Goal: Task Accomplishment & Management: Use online tool/utility

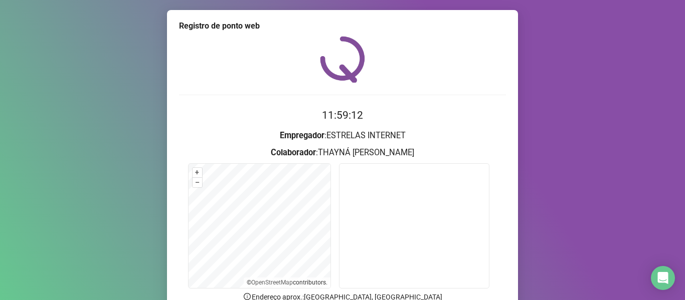
scroll to position [50, 0]
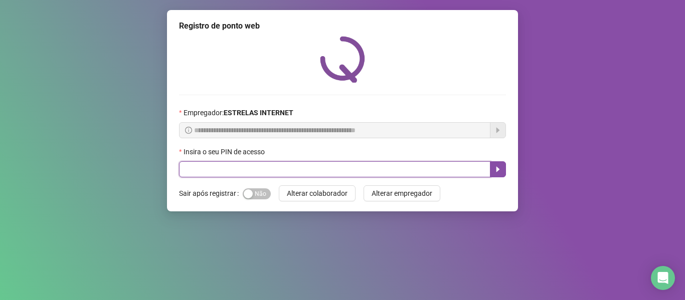
click at [365, 165] on input "text" at bounding box center [334, 169] width 311 height 16
type input "*****"
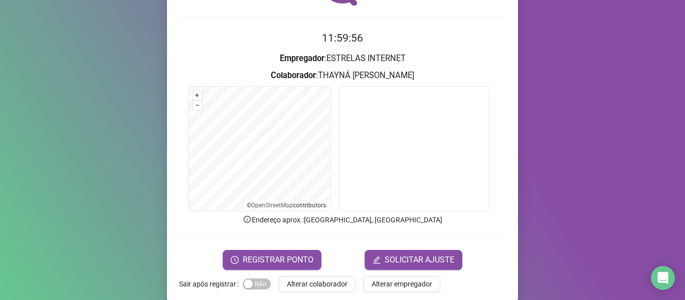
scroll to position [91, 0]
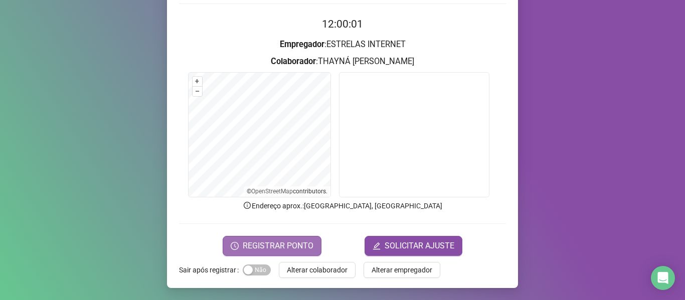
click at [262, 249] on span "REGISTRAR PONTO" at bounding box center [278, 246] width 71 height 12
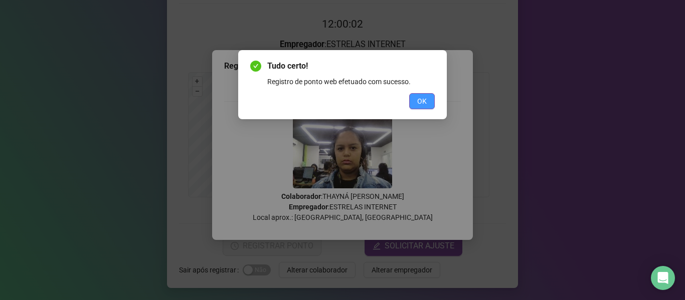
click at [424, 104] on span "OK" at bounding box center [422, 101] width 10 height 11
